Goal: Transaction & Acquisition: Purchase product/service

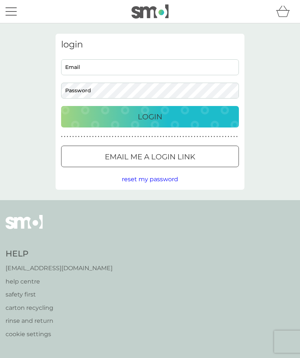
click at [164, 66] on input "Email" at bounding box center [150, 67] width 178 height 16
type input "[PERSON_NAME][EMAIL_ADDRESS][PERSON_NAME][DOMAIN_NAME]"
click at [150, 116] on button "Login" at bounding box center [150, 116] width 178 height 21
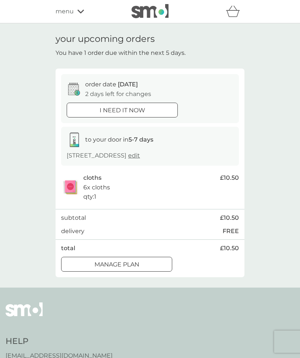
click at [83, 12] on icon at bounding box center [80, 11] width 7 height 4
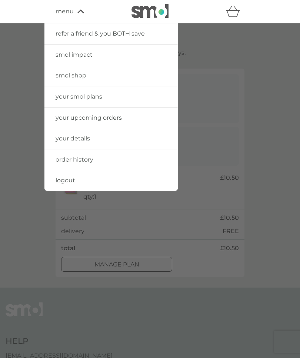
click at [149, 74] on link "smol shop" at bounding box center [110, 75] width 133 height 21
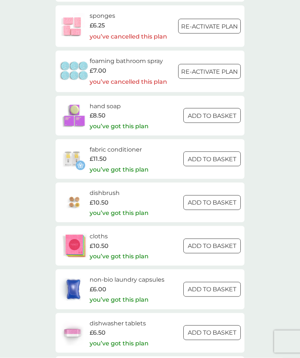
scroll to position [891, 0]
click at [215, 198] on div at bounding box center [212, 202] width 27 height 8
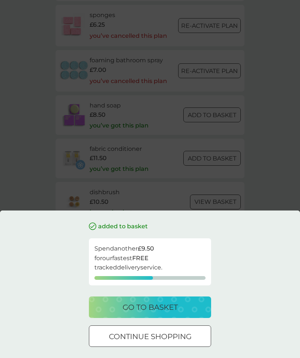
click at [165, 313] on p "go to basket" at bounding box center [150, 307] width 55 height 12
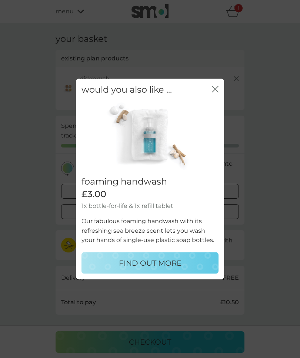
click at [215, 93] on icon "close" at bounding box center [215, 89] width 7 height 7
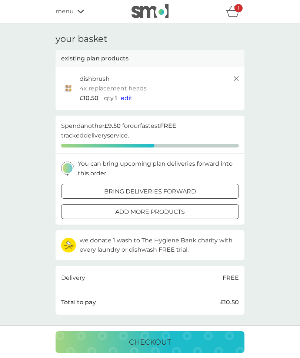
click at [236, 77] on line at bounding box center [236, 78] width 4 height 4
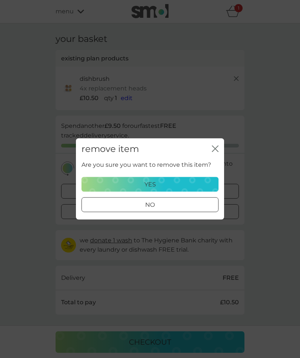
click at [174, 189] on div "yes" at bounding box center [149, 185] width 127 height 10
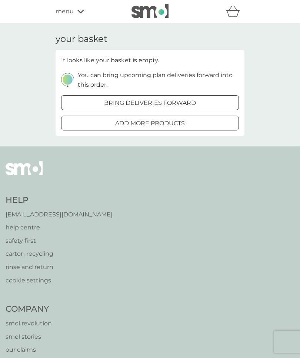
click at [190, 120] on div "add more products" at bounding box center [150, 124] width 177 height 10
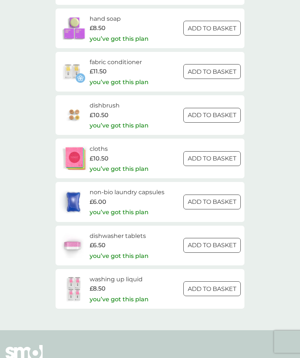
scroll to position [977, 0]
click at [110, 101] on h6 "dishbrush" at bounding box center [119, 106] width 59 height 10
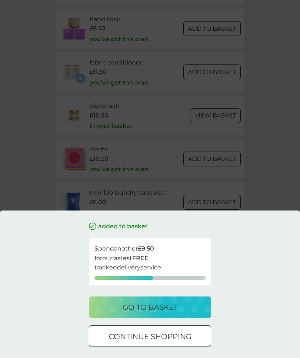
click at [165, 313] on p "go to basket" at bounding box center [150, 307] width 55 height 12
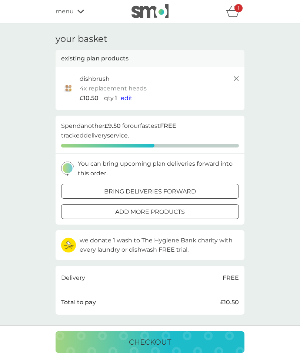
click at [237, 77] on line at bounding box center [236, 78] width 4 height 4
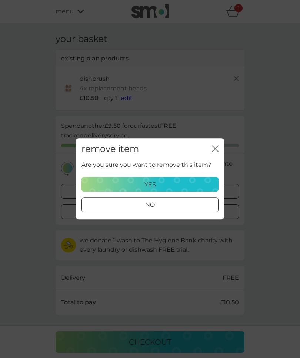
click at [173, 189] on div "yes" at bounding box center [149, 185] width 127 height 10
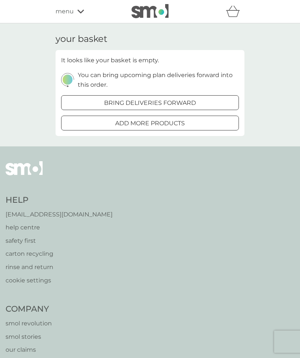
click at [37, 225] on p "help centre" at bounding box center [59, 228] width 107 height 10
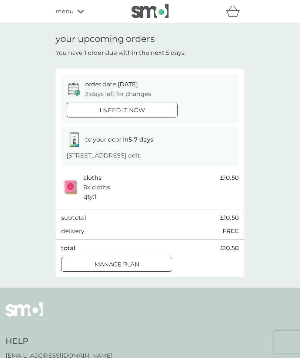
click at [81, 10] on icon at bounding box center [80, 11] width 7 height 4
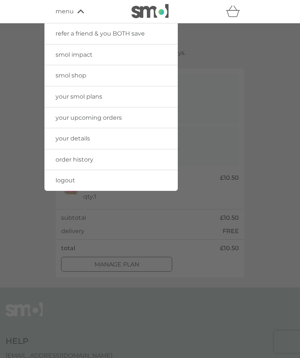
click at [152, 72] on link "smol shop" at bounding box center [110, 75] width 133 height 21
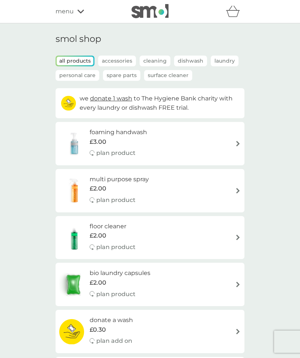
click at [193, 59] on p "Dishwash" at bounding box center [190, 61] width 33 height 11
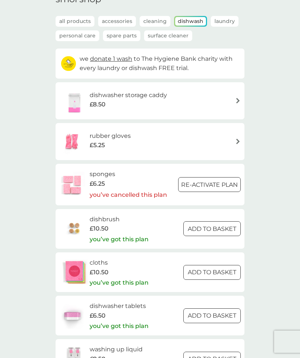
scroll to position [41, 0]
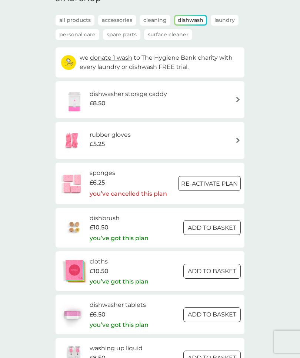
click at [130, 35] on p "Spare Parts" at bounding box center [121, 34] width 37 height 11
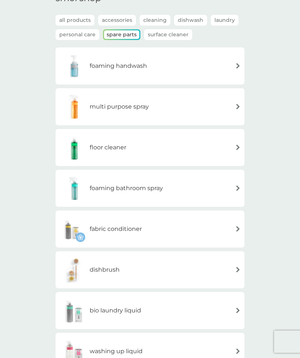
click at [240, 266] on div "dishbrush" at bounding box center [150, 270] width 182 height 26
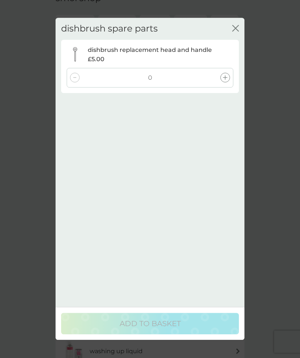
click at [227, 79] on icon at bounding box center [225, 78] width 4 height 4
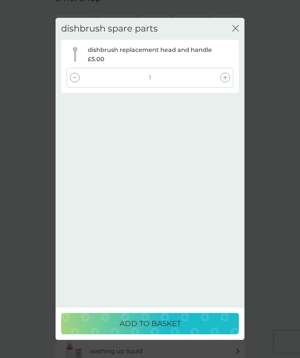
click at [155, 330] on p "ADD TO BASKET" at bounding box center [150, 324] width 61 height 12
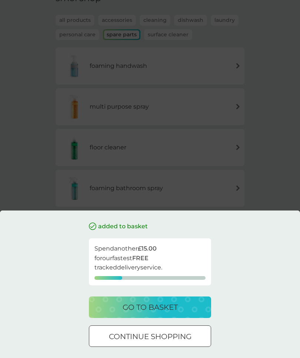
click at [162, 313] on p "go to basket" at bounding box center [150, 307] width 55 height 12
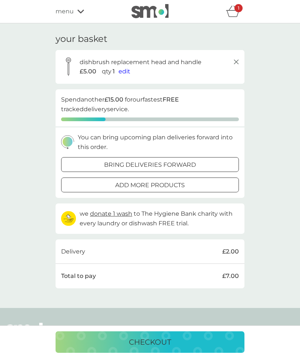
click at [198, 161] on div "bring deliveries forward" at bounding box center [150, 165] width 177 height 10
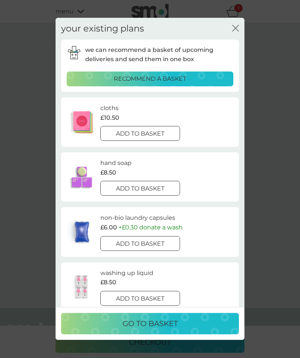
click at [166, 136] on div "add to basket" at bounding box center [140, 134] width 79 height 10
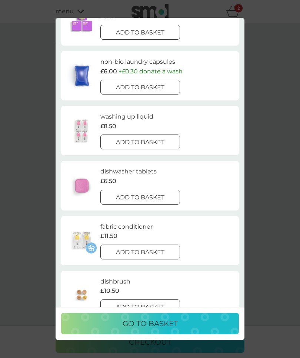
scroll to position [151, 0]
click at [165, 193] on p "add to basket" at bounding box center [140, 197] width 49 height 10
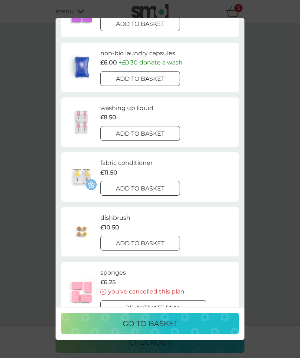
click at [152, 330] on p "go to basket" at bounding box center [150, 324] width 55 height 12
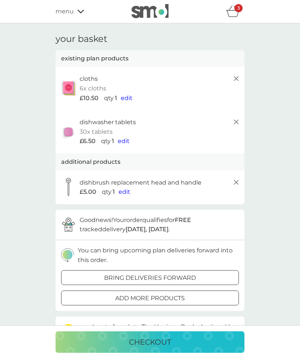
click at [150, 348] on p "checkout" at bounding box center [150, 342] width 42 height 12
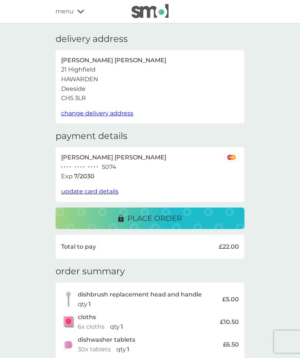
click at [180, 214] on p "place order" at bounding box center [154, 218] width 54 height 12
